Goal: Navigation & Orientation: Understand site structure

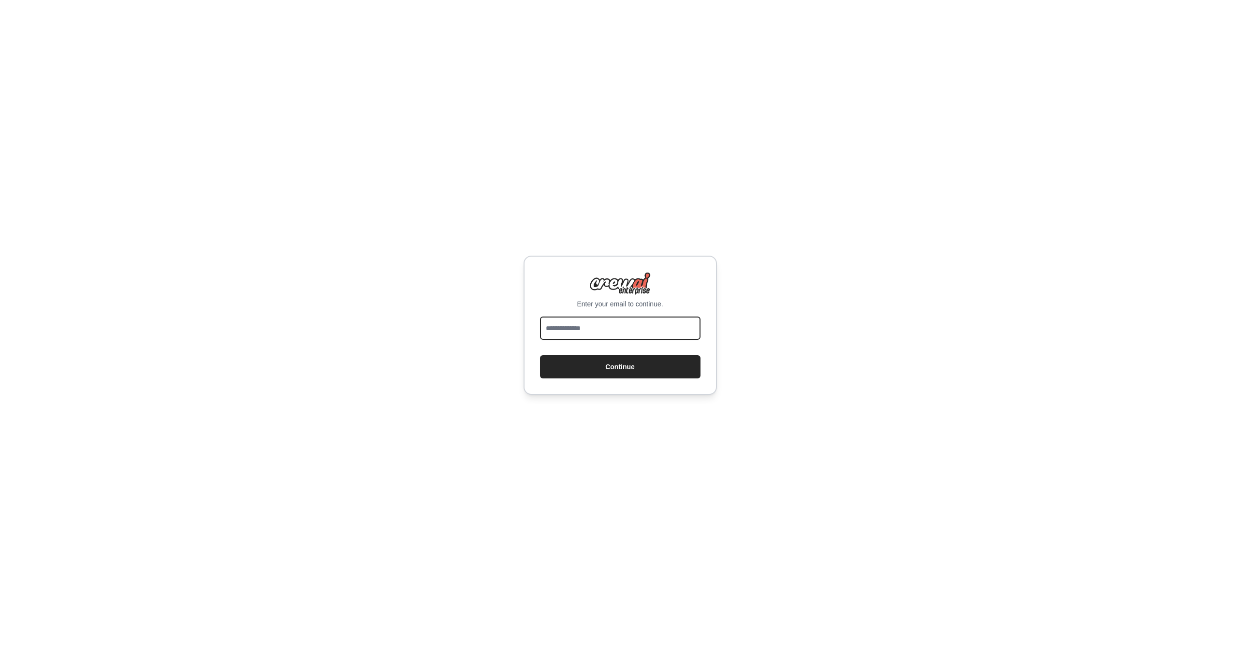
click at [582, 325] on input "email" at bounding box center [620, 328] width 160 height 23
type input "*"
type input "**********"
click at [540, 355] on button "Continue" at bounding box center [620, 366] width 160 height 23
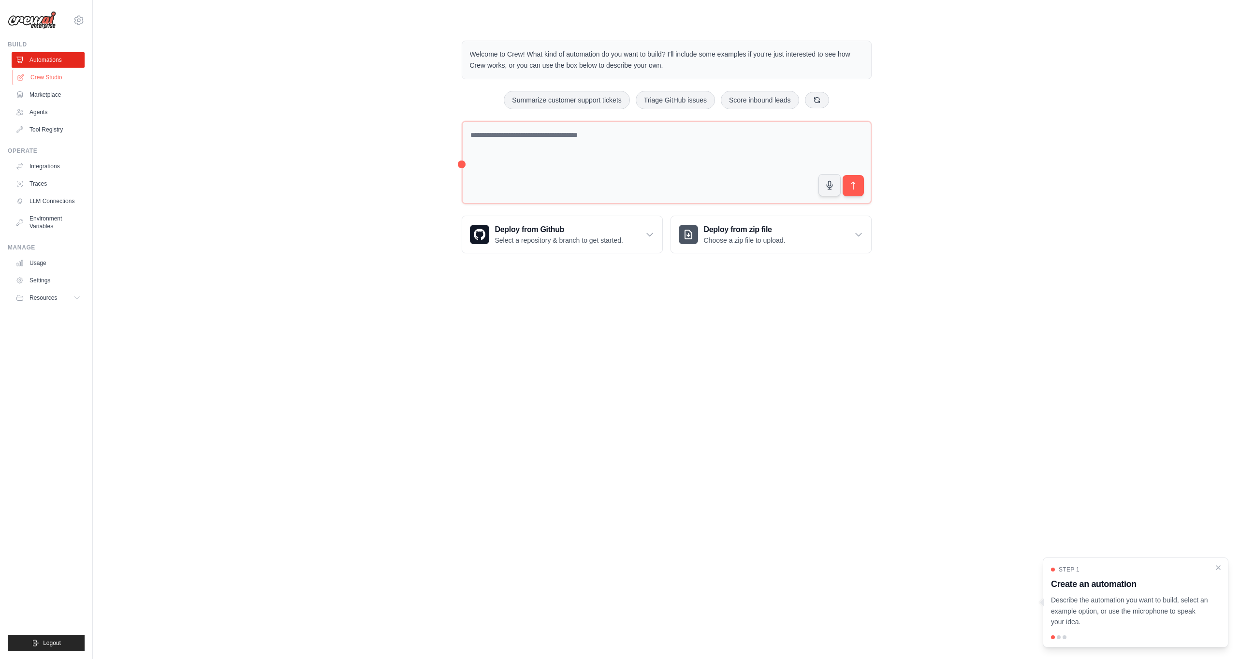
click at [68, 78] on link "Crew Studio" at bounding box center [49, 77] width 73 height 15
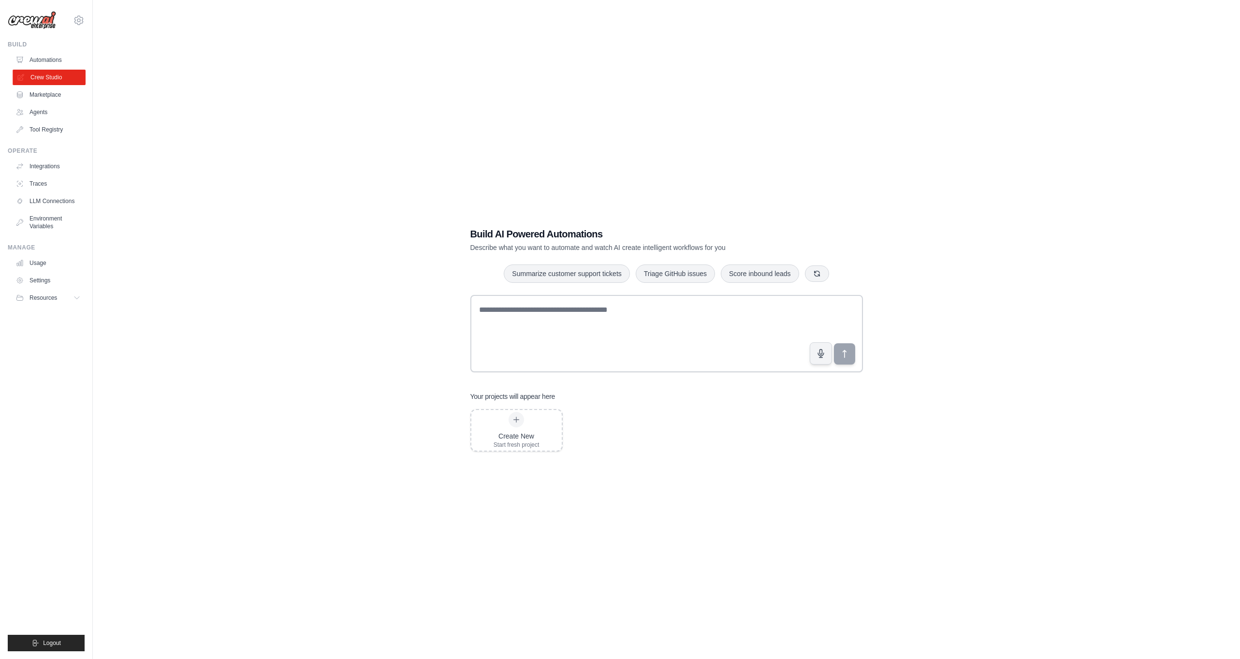
click at [19, 78] on icon at bounding box center [21, 77] width 8 height 8
click at [80, 299] on icon at bounding box center [78, 298] width 8 height 8
click at [83, 14] on icon at bounding box center [79, 20] width 12 height 12
click at [62, 63] on link "Settings" at bounding box center [78, 65] width 85 height 17
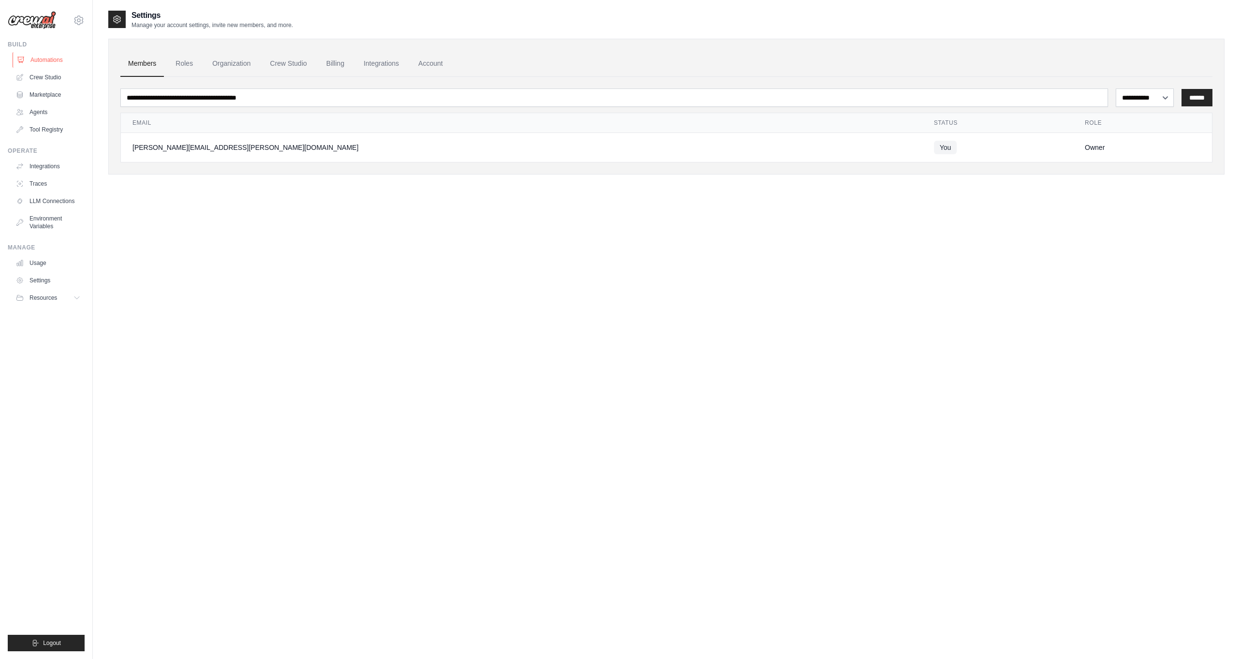
click at [62, 62] on link "Automations" at bounding box center [49, 59] width 73 height 15
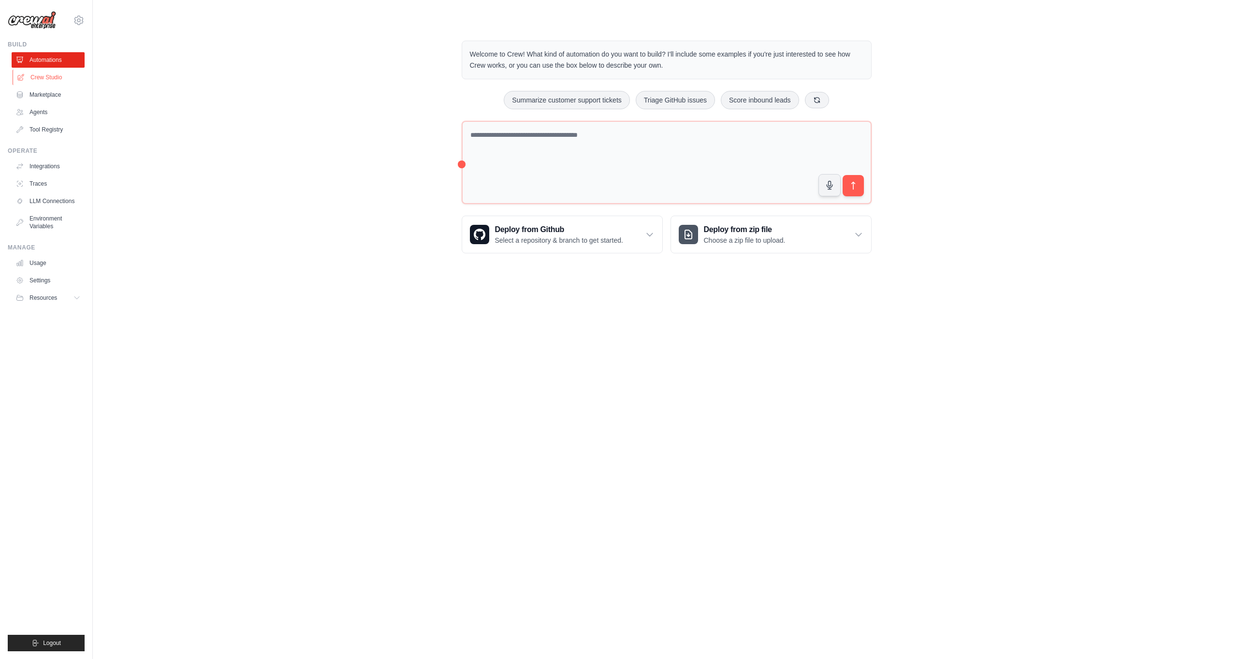
click at [62, 78] on link "Crew Studio" at bounding box center [49, 77] width 73 height 15
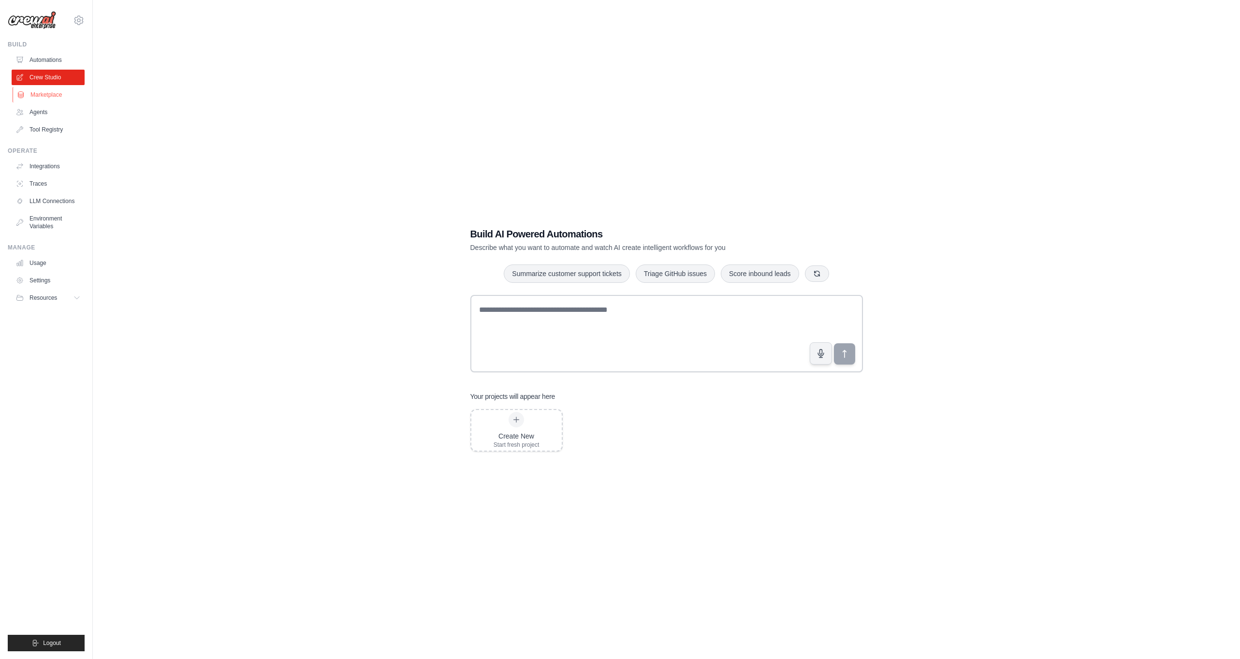
click at [61, 92] on link "Marketplace" at bounding box center [49, 94] width 73 height 15
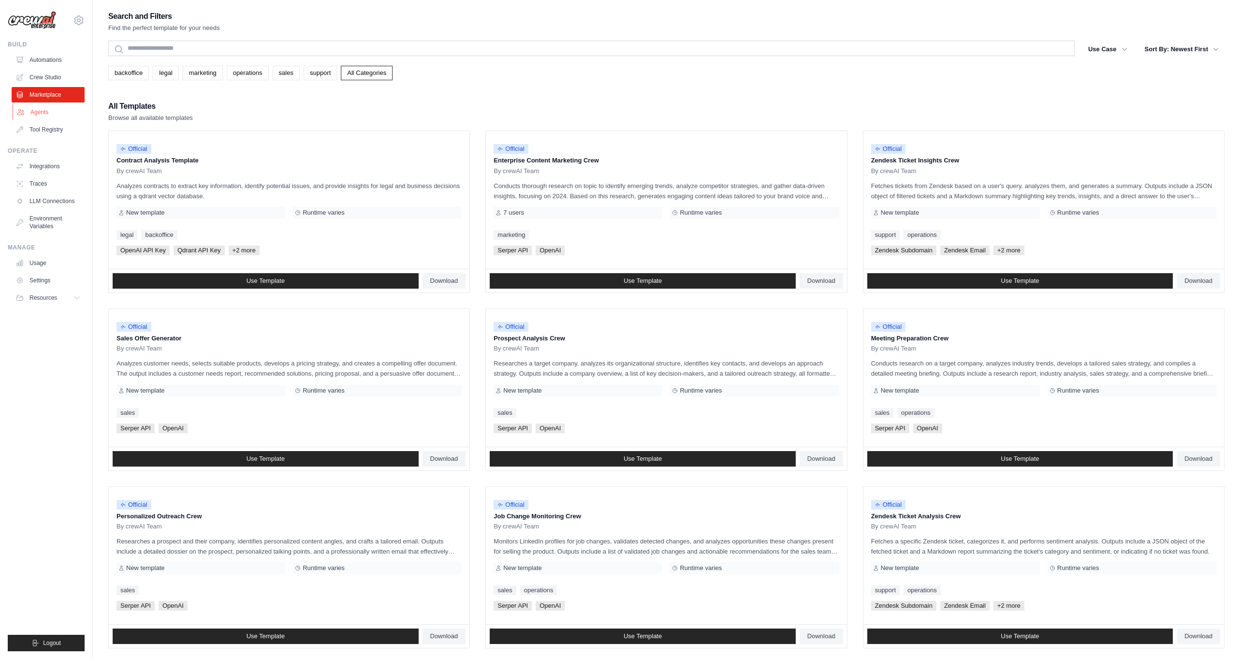
click at [57, 108] on link "Agents" at bounding box center [49, 111] width 73 height 15
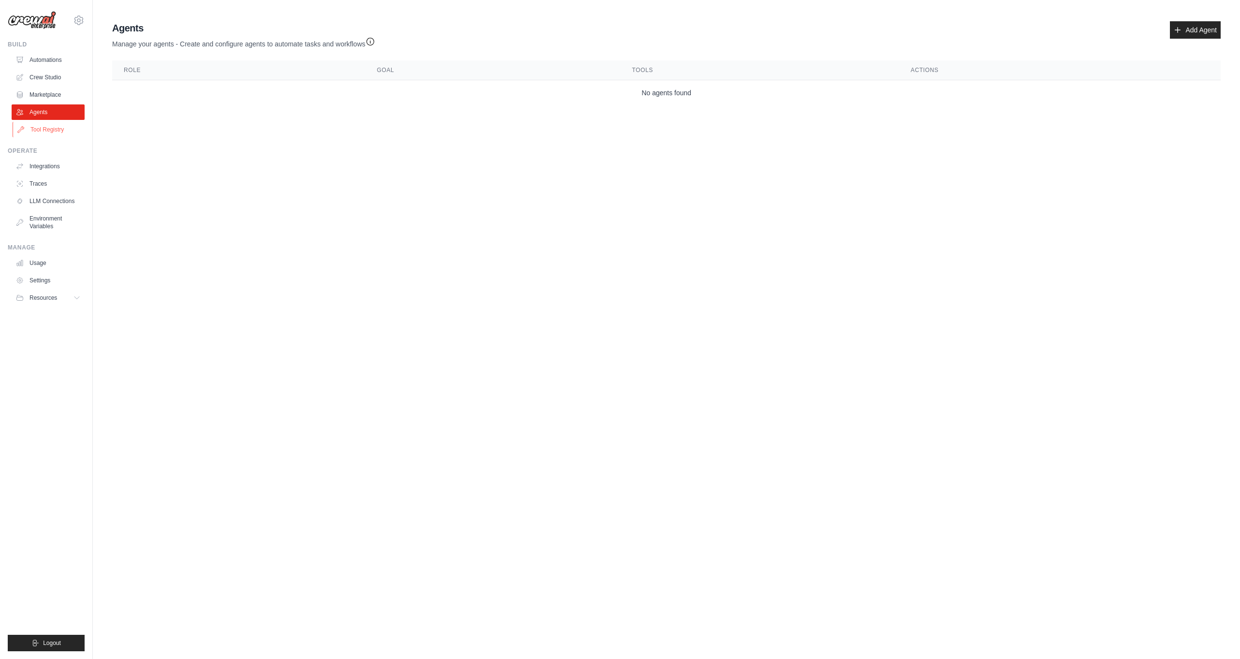
click at [55, 125] on link "Tool Registry" at bounding box center [49, 129] width 73 height 15
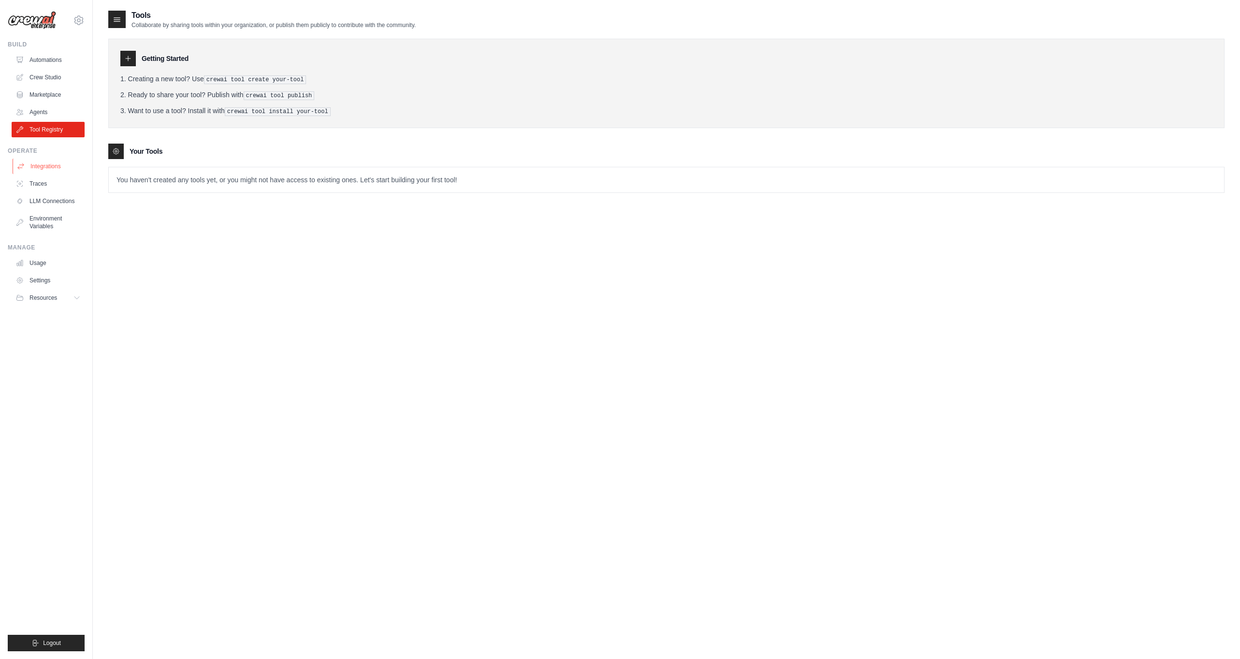
click at [56, 162] on link "Integrations" at bounding box center [49, 166] width 73 height 15
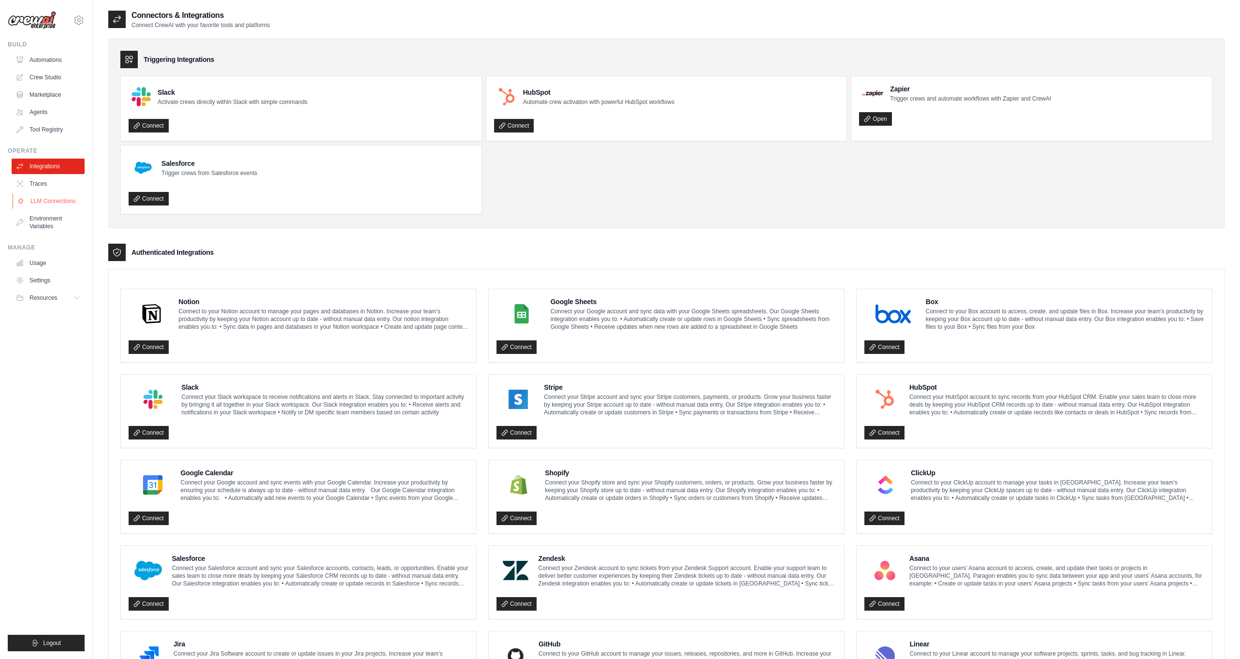
click at [52, 206] on link "LLM Connections" at bounding box center [49, 200] width 73 height 15
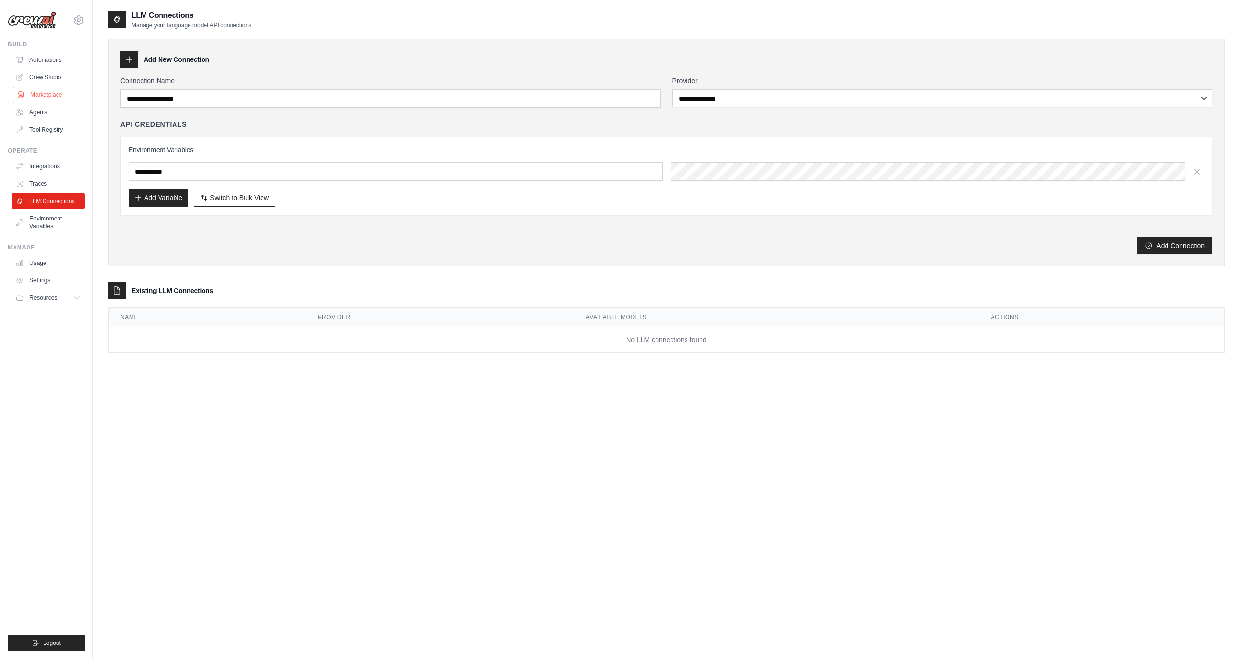
click at [50, 87] on link "Marketplace" at bounding box center [49, 94] width 73 height 15
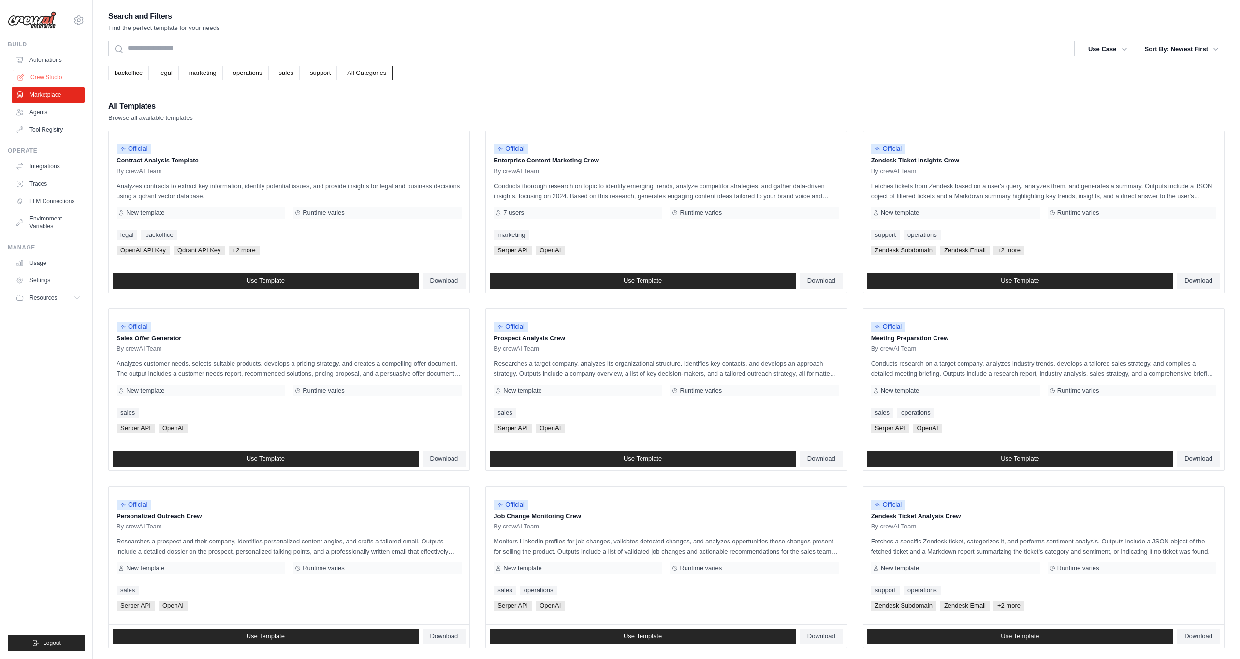
click at [49, 76] on link "Crew Studio" at bounding box center [49, 77] width 73 height 15
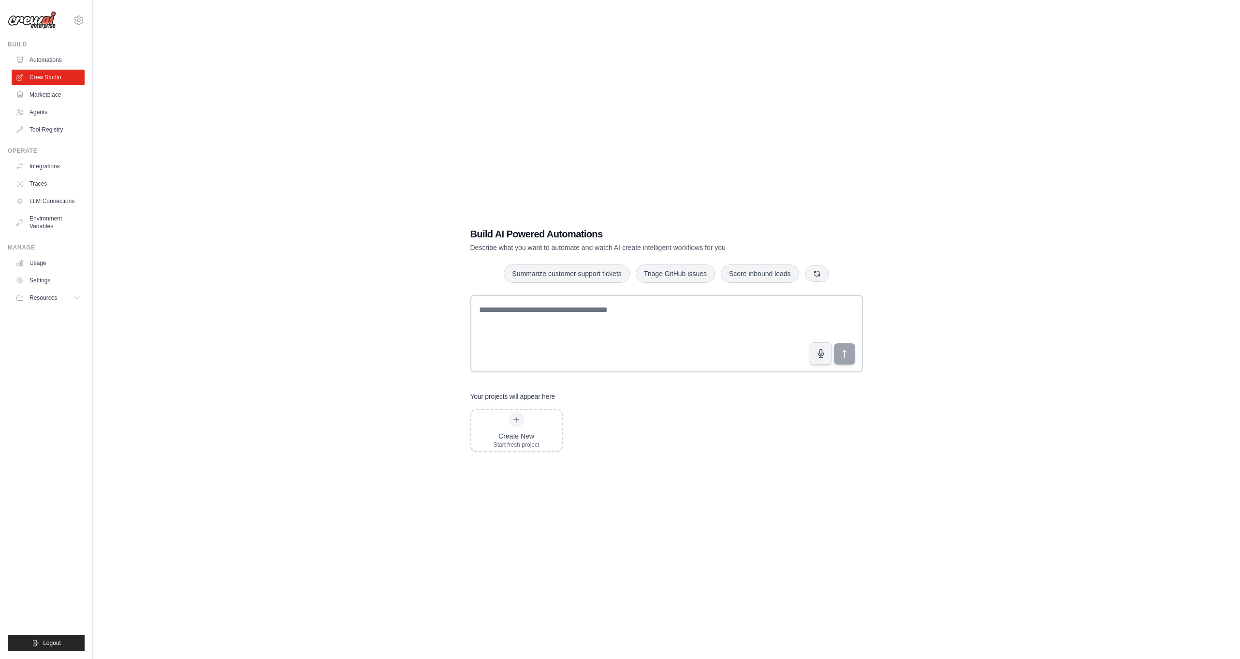
click at [333, 264] on div "Build AI Powered Automations Describe what you want to automate and watch AI cr…" at bounding box center [666, 339] width 1116 height 659
